Goal: Task Accomplishment & Management: Manage account settings

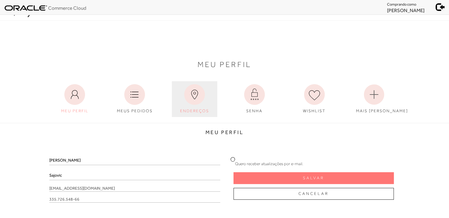
click at [208, 100] on link "ENDEREÇOS" at bounding box center [194, 99] width 45 height 36
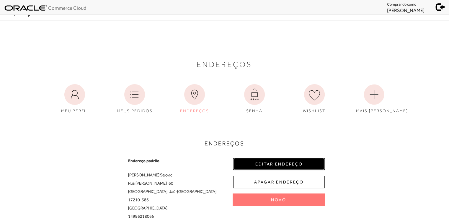
click at [279, 163] on button "EDITAR ENDEREÇO" at bounding box center [279, 164] width 92 height 12
select select "SP"
select select "BR"
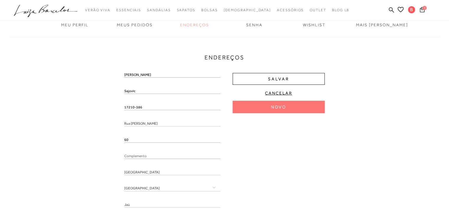
scroll to position [89, 0]
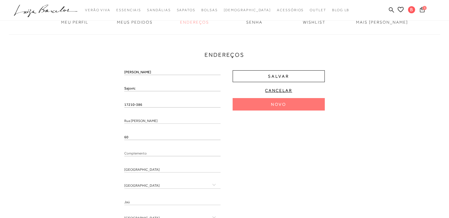
drag, startPoint x: 143, startPoint y: 105, endPoint x: 104, endPoint y: 102, distance: 39.4
click at [104, 102] on div "Endereços Endereço padrão [PERSON_NAME] Rua [PERSON_NAME] , 60 [GEOGRAPHIC_DATA…" at bounding box center [224, 138] width 440 height 220
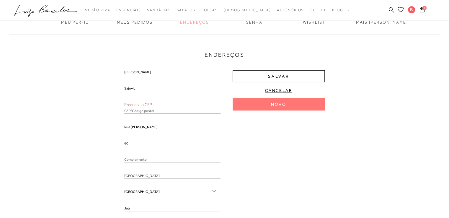
click at [153, 109] on input "text" at bounding box center [172, 111] width 96 height 6
paste input "17210-386"
type input "17210-386"
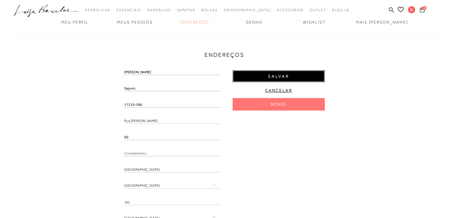
click at [288, 78] on span "Salvar" at bounding box center [278, 77] width 21 height 6
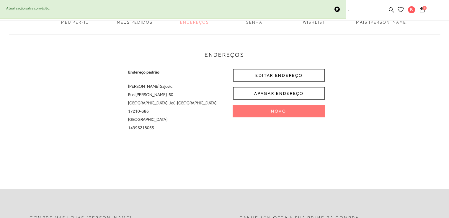
scroll to position [0, 0]
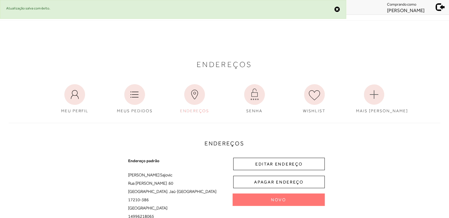
click at [436, 5] on span at bounding box center [440, 6] width 8 height 8
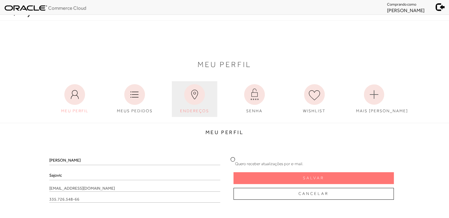
click at [197, 92] on icon at bounding box center [194, 94] width 21 height 21
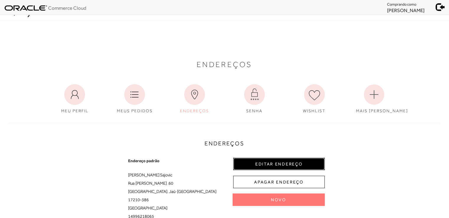
click at [282, 163] on button "EDITAR ENDEREÇO" at bounding box center [279, 164] width 92 height 12
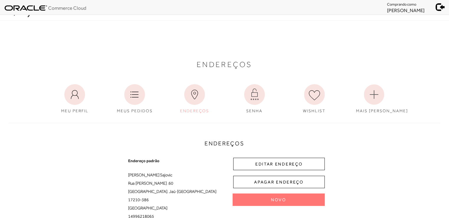
select select "SP"
select select "BR"
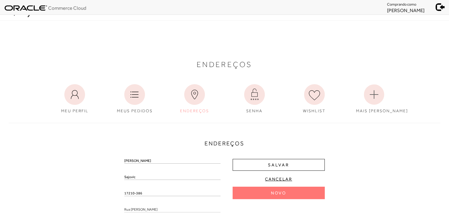
drag, startPoint x: 145, startPoint y: 192, endPoint x: 110, endPoint y: 186, distance: 35.6
paste input "04119-060"
type input "04119-060"
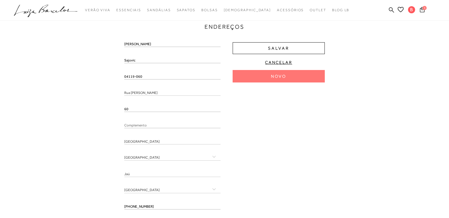
type input "[GEOGRAPHIC_DATA][PERSON_NAME]"
type input "[GEOGRAPHIC_DATA]"
type input "718"
paste input "Apto. 64"
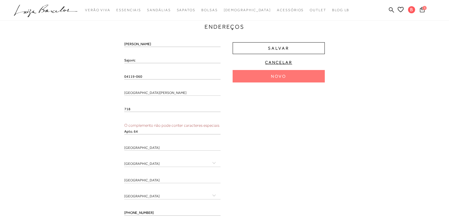
click at [131, 130] on input "Apto. 64" at bounding box center [172, 131] width 96 height 6
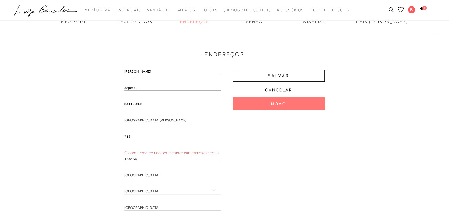
scroll to position [87, 0]
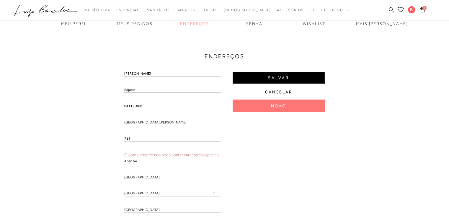
type input "Apto 64"
click at [278, 81] on button "Salvar" at bounding box center [279, 78] width 92 height 12
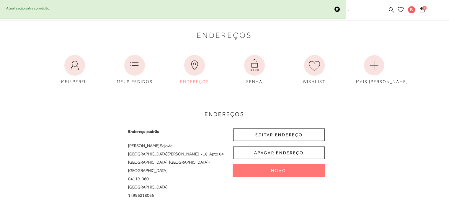
scroll to position [0, 0]
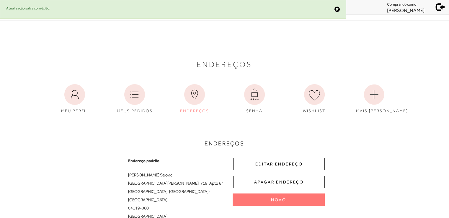
click at [440, 6] on span at bounding box center [440, 6] width 8 height 8
